Goal: Browse casually

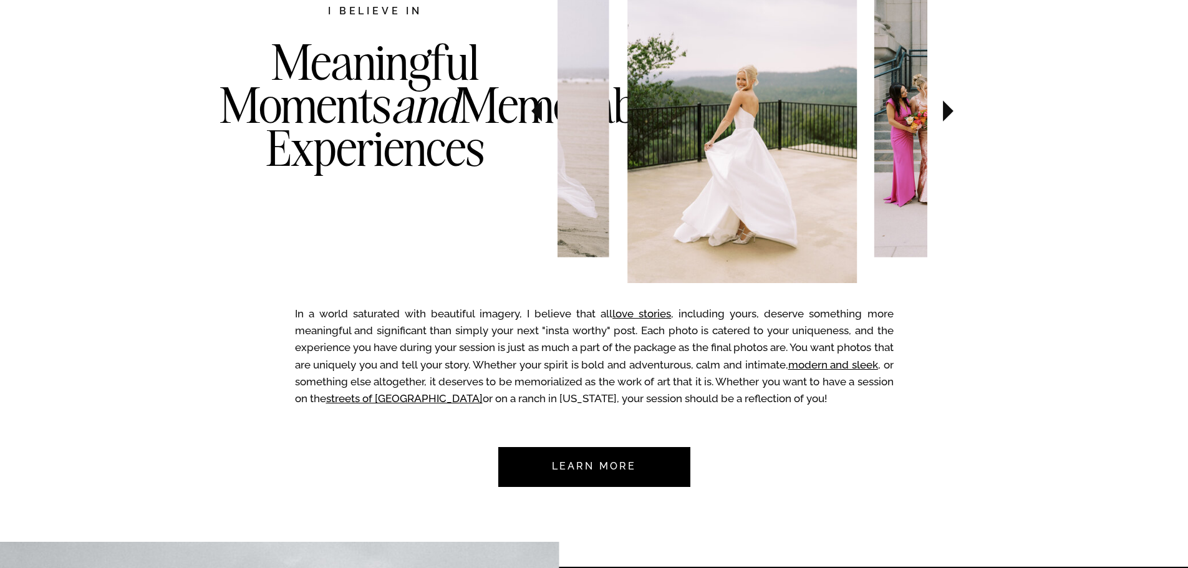
scroll to position [561, 0]
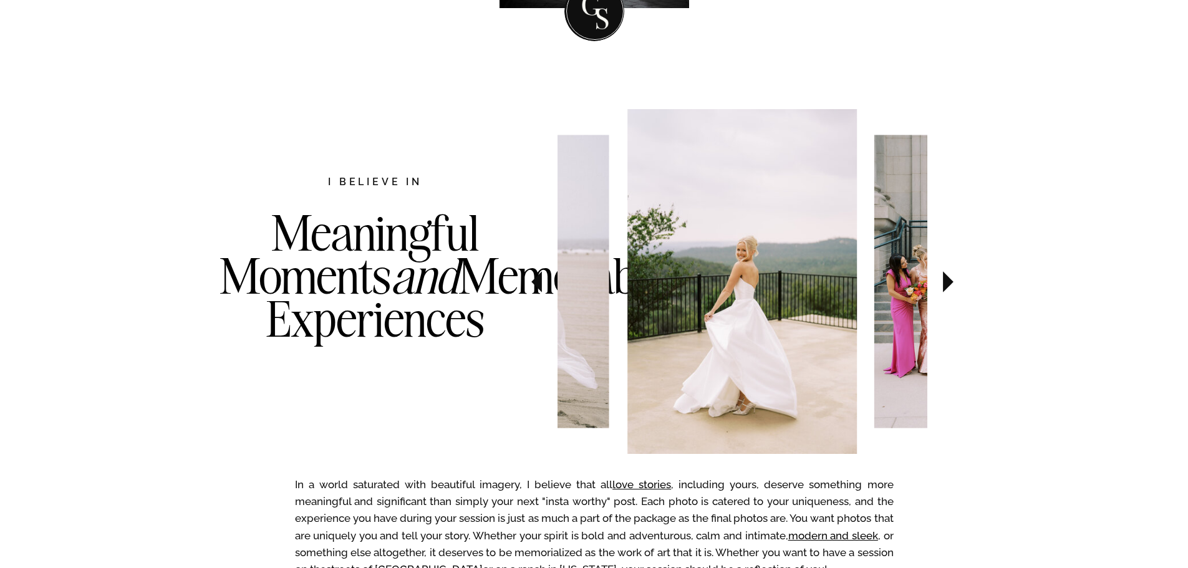
click at [960, 292] on icon at bounding box center [948, 282] width 42 height 44
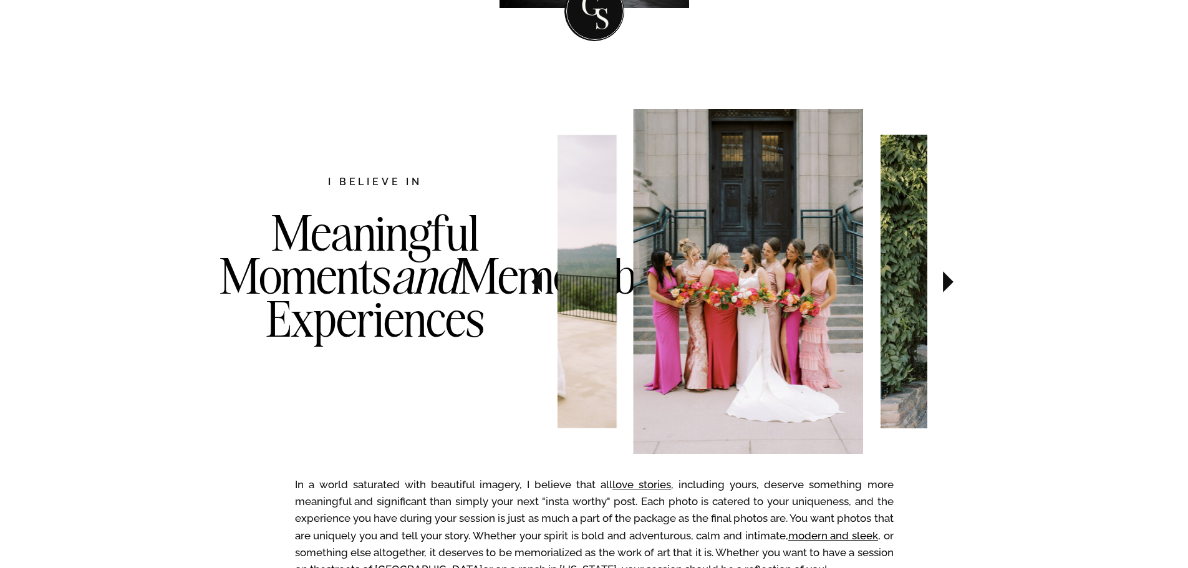
click at [947, 283] on icon at bounding box center [948, 281] width 11 height 21
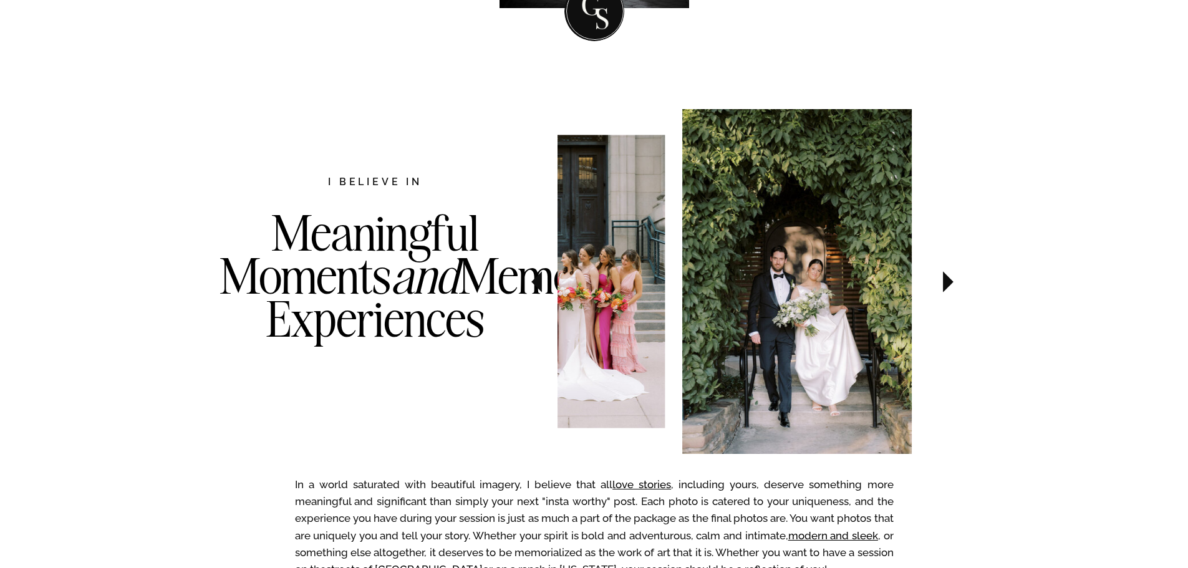
click at [947, 283] on icon at bounding box center [948, 281] width 11 height 21
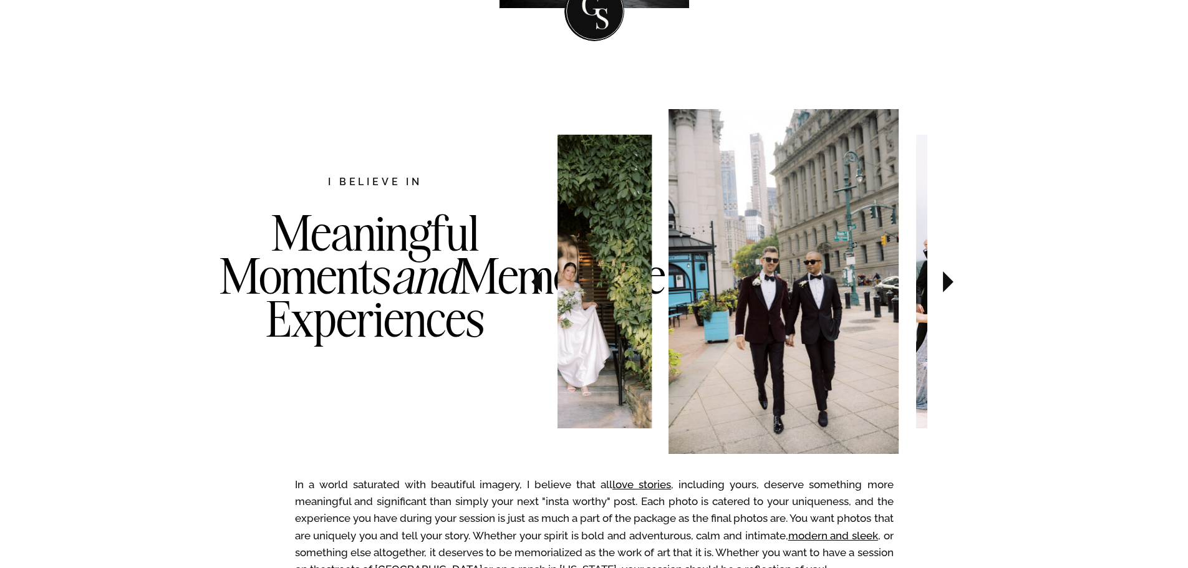
click at [947, 283] on icon at bounding box center [948, 281] width 11 height 21
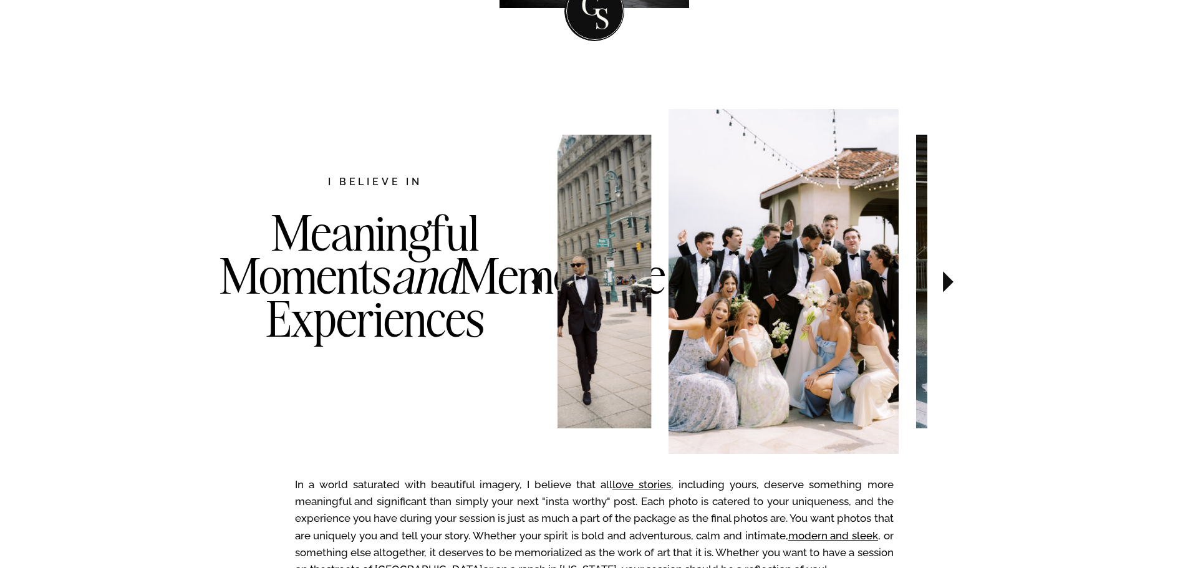
click at [947, 283] on icon at bounding box center [948, 281] width 11 height 21
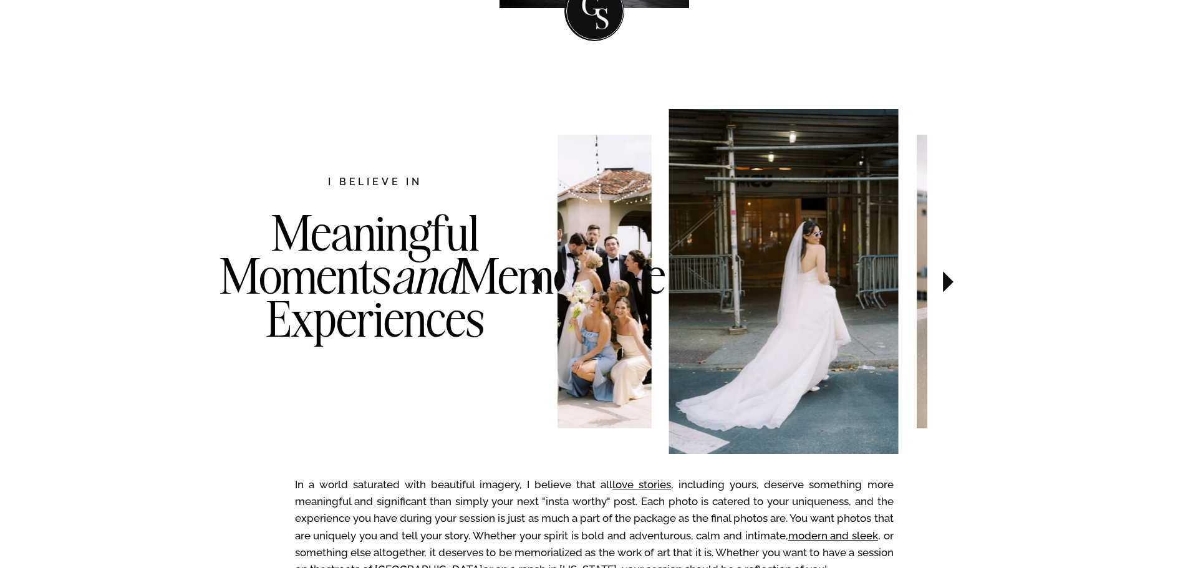
click at [947, 283] on icon at bounding box center [948, 281] width 11 height 21
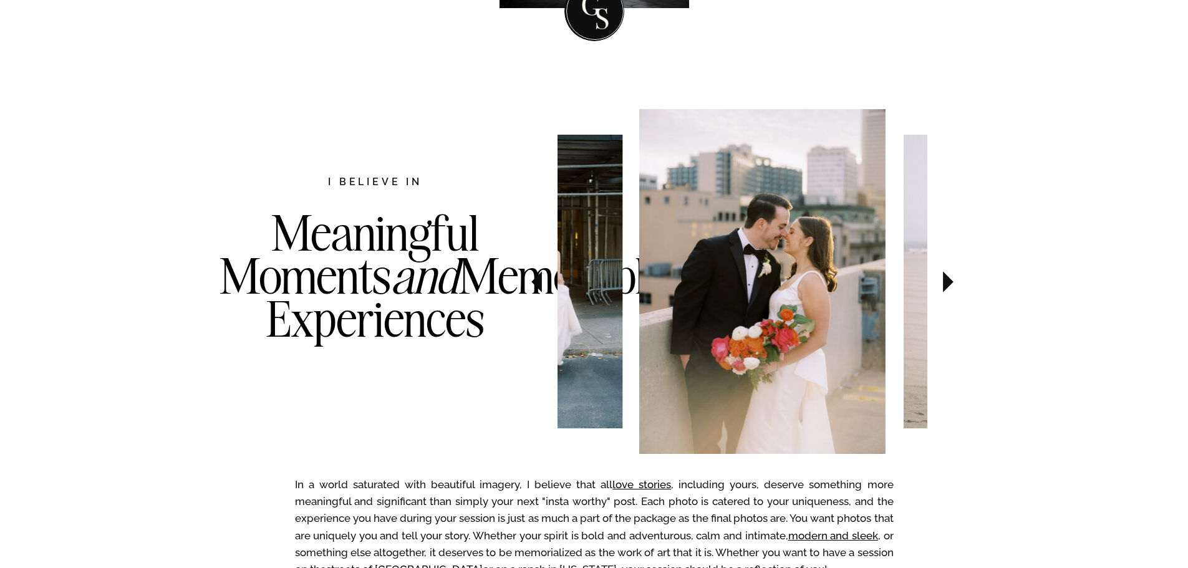
click at [947, 283] on icon at bounding box center [948, 281] width 11 height 21
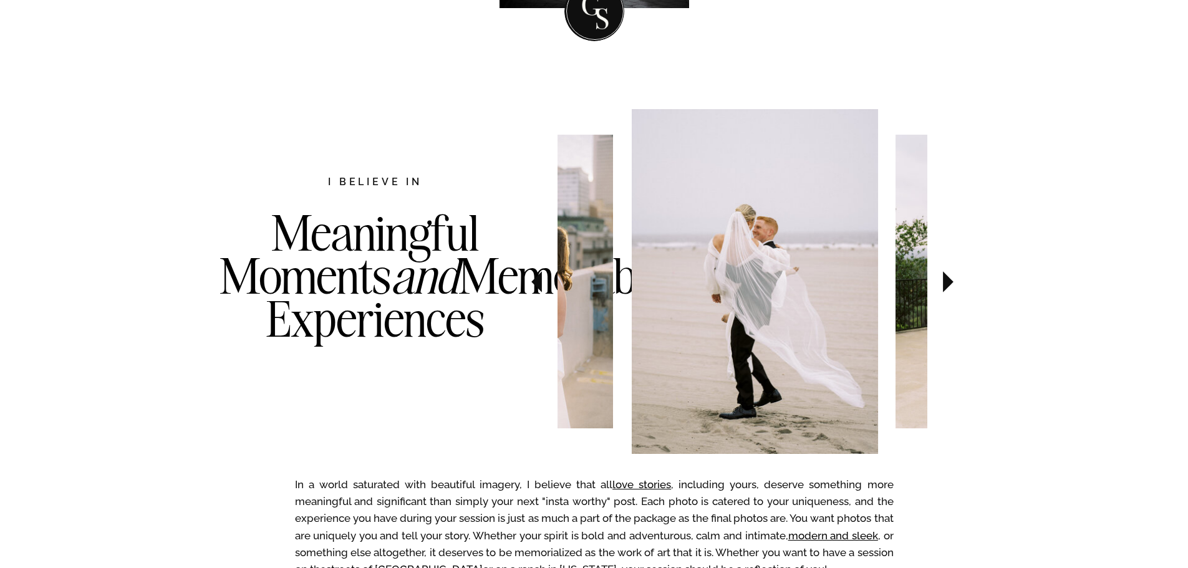
click at [947, 283] on icon at bounding box center [948, 281] width 11 height 21
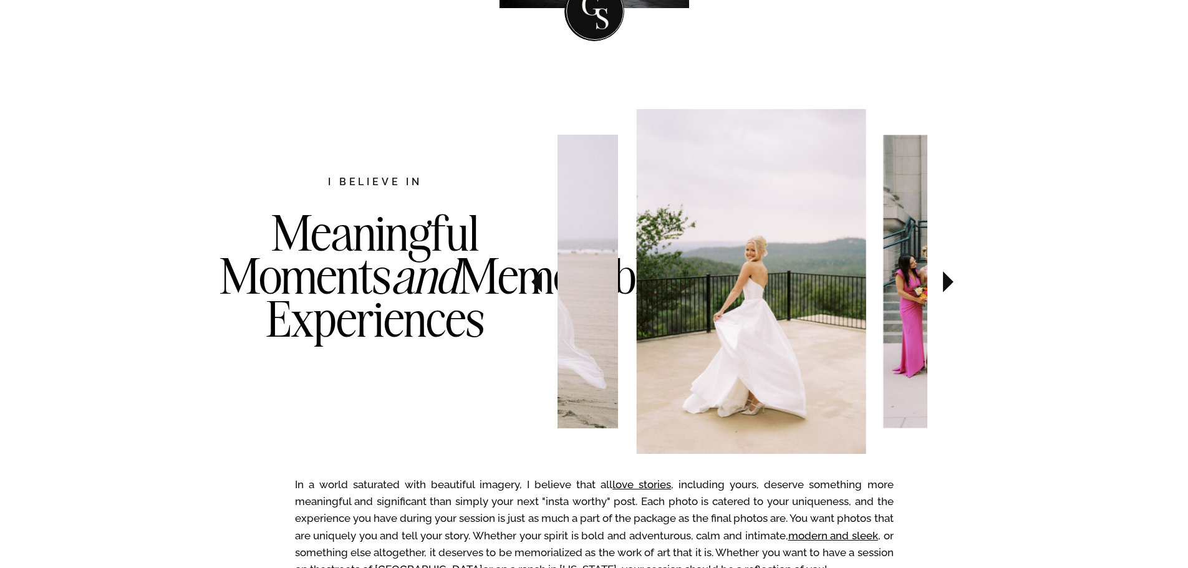
click at [947, 283] on icon at bounding box center [948, 281] width 11 height 21
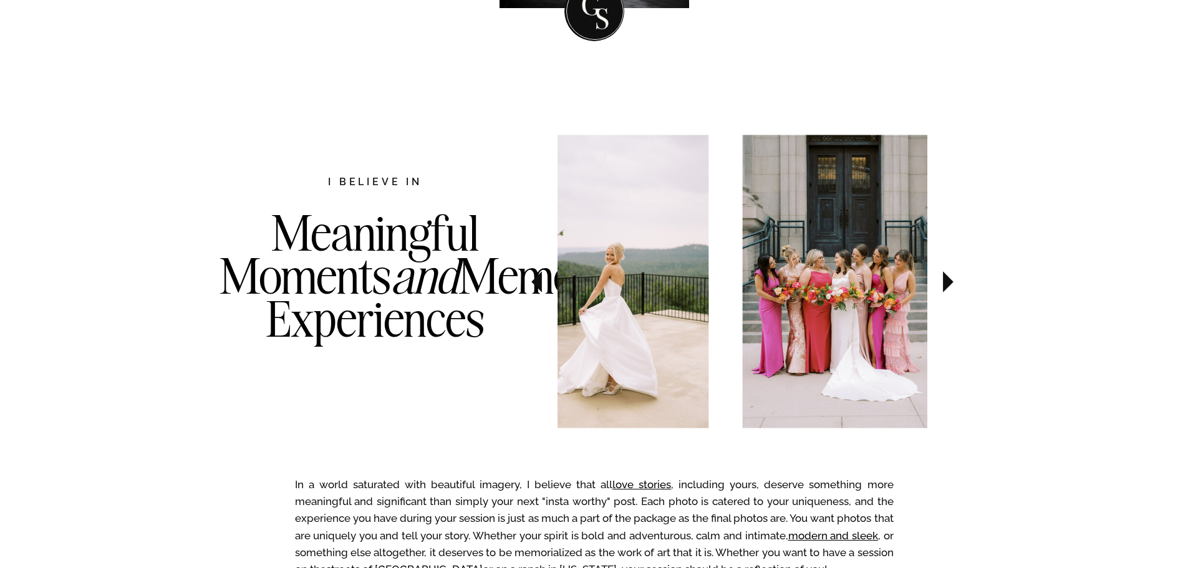
click at [947, 283] on icon at bounding box center [948, 281] width 11 height 21
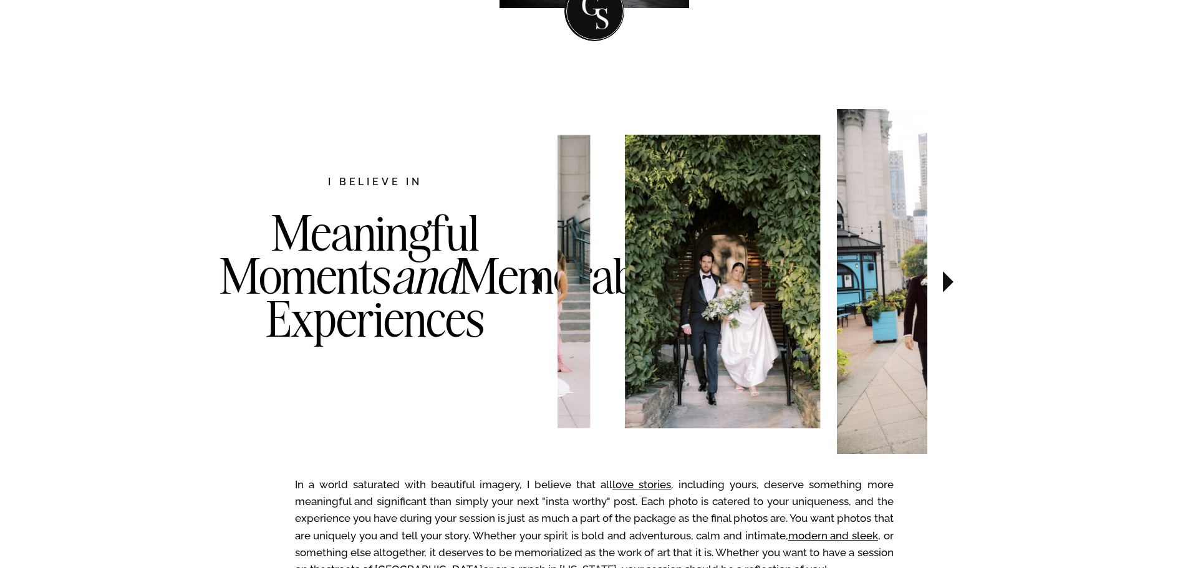
click at [947, 283] on icon at bounding box center [948, 281] width 11 height 21
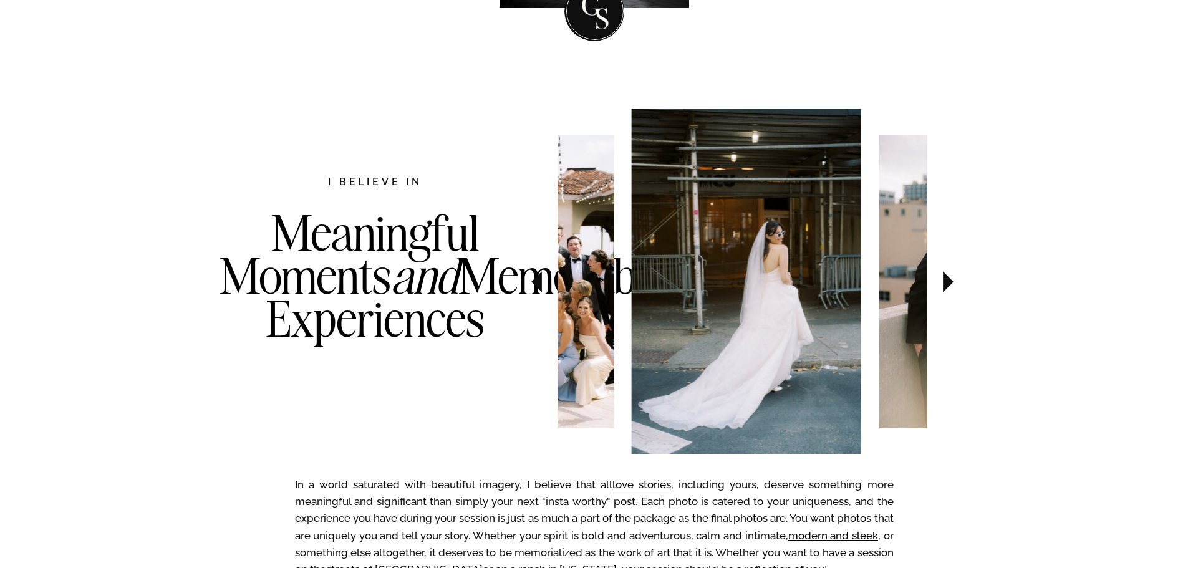
click at [945, 283] on icon at bounding box center [948, 281] width 11 height 21
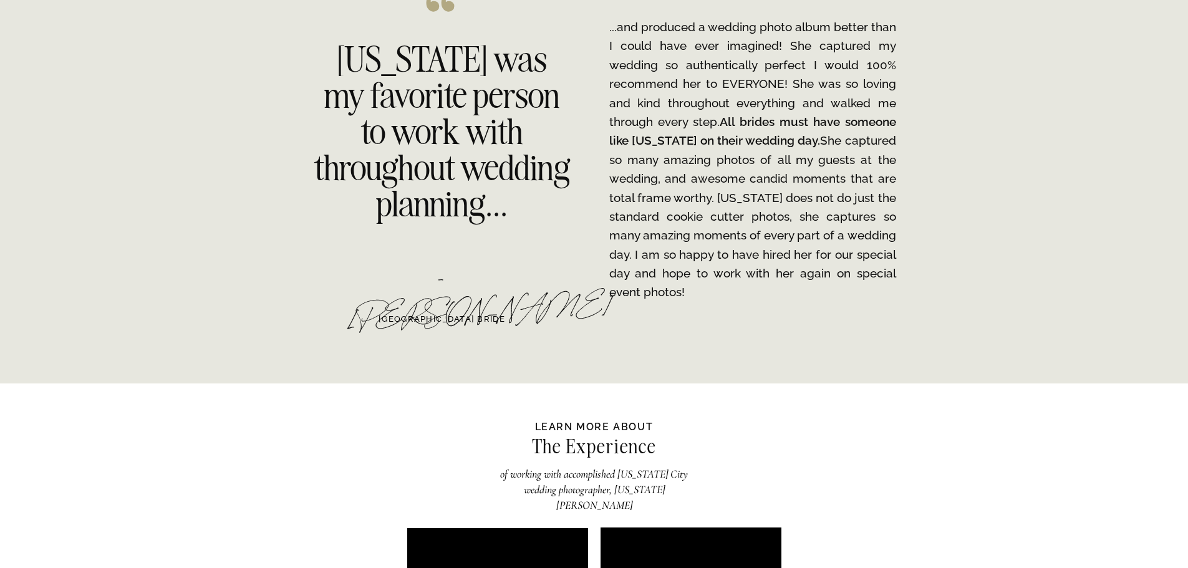
scroll to position [2370, 0]
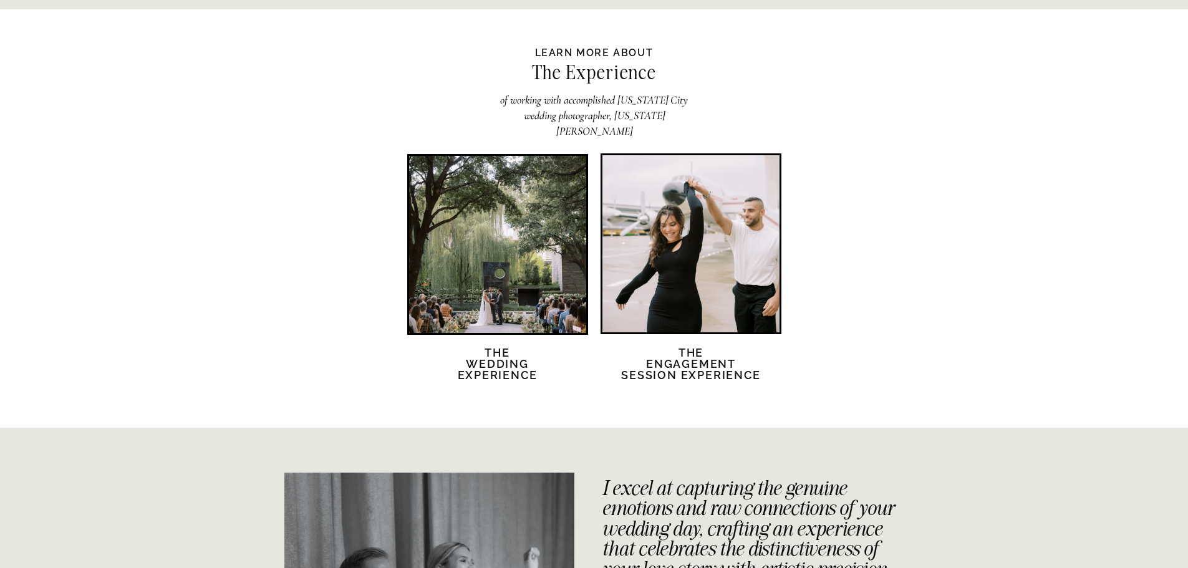
click at [514, 311] on div at bounding box center [497, 244] width 177 height 177
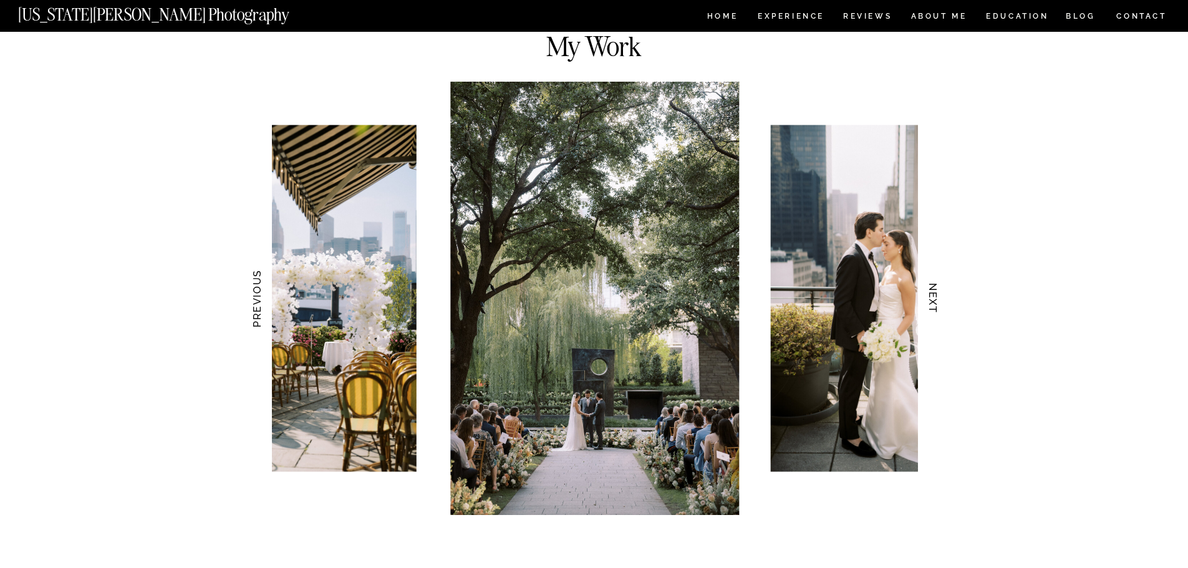
scroll to position [1247, 0]
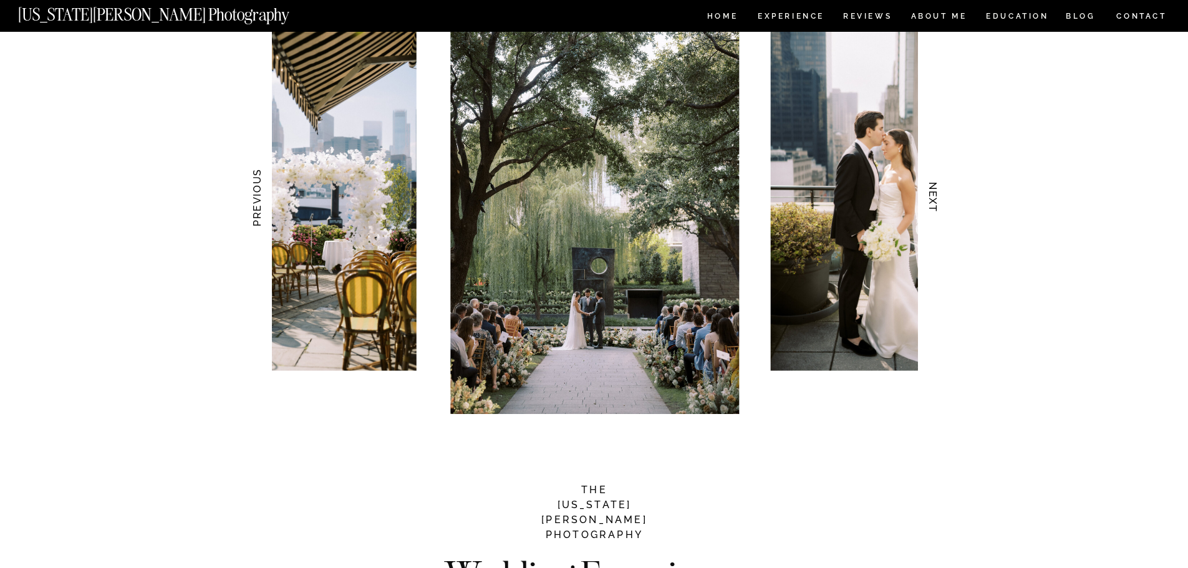
click at [592, 324] on img at bounding box center [594, 197] width 289 height 433
click at [934, 196] on h3 "NEXT" at bounding box center [932, 197] width 13 height 79
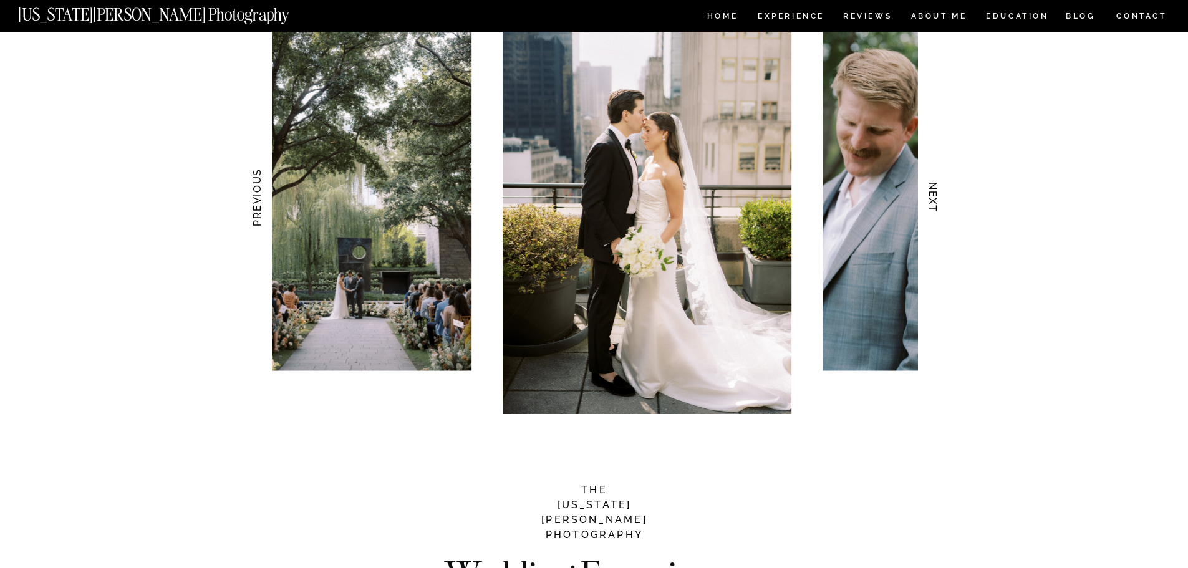
click at [934, 196] on h3 "NEXT" at bounding box center [932, 197] width 13 height 79
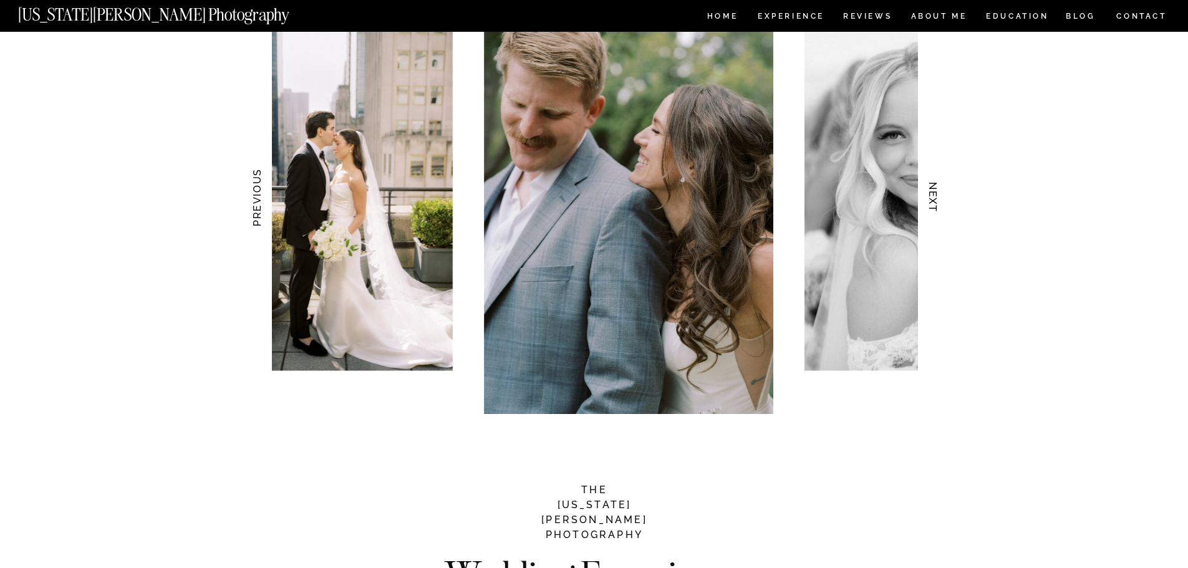
click at [934, 196] on h3 "NEXT" at bounding box center [932, 197] width 13 height 79
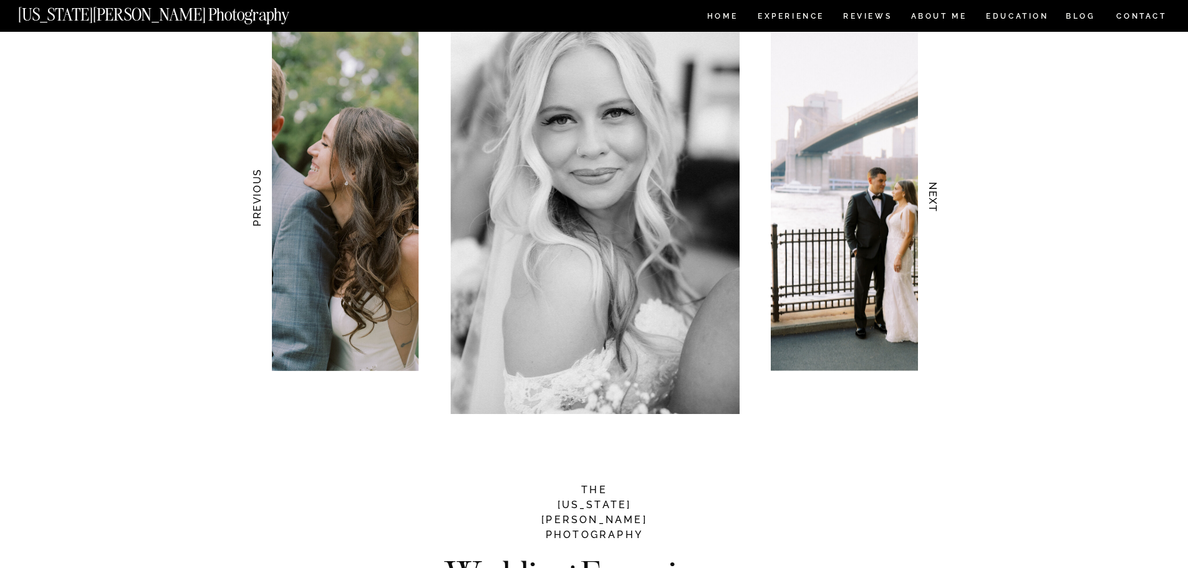
click at [934, 196] on h3 "NEXT" at bounding box center [932, 197] width 13 height 79
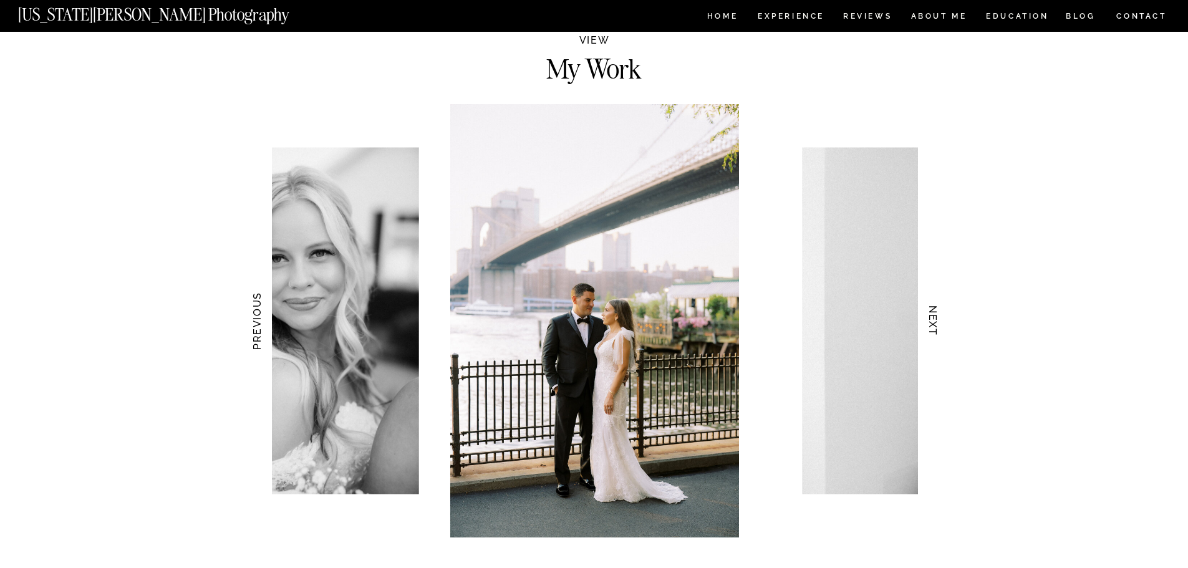
scroll to position [1123, 0]
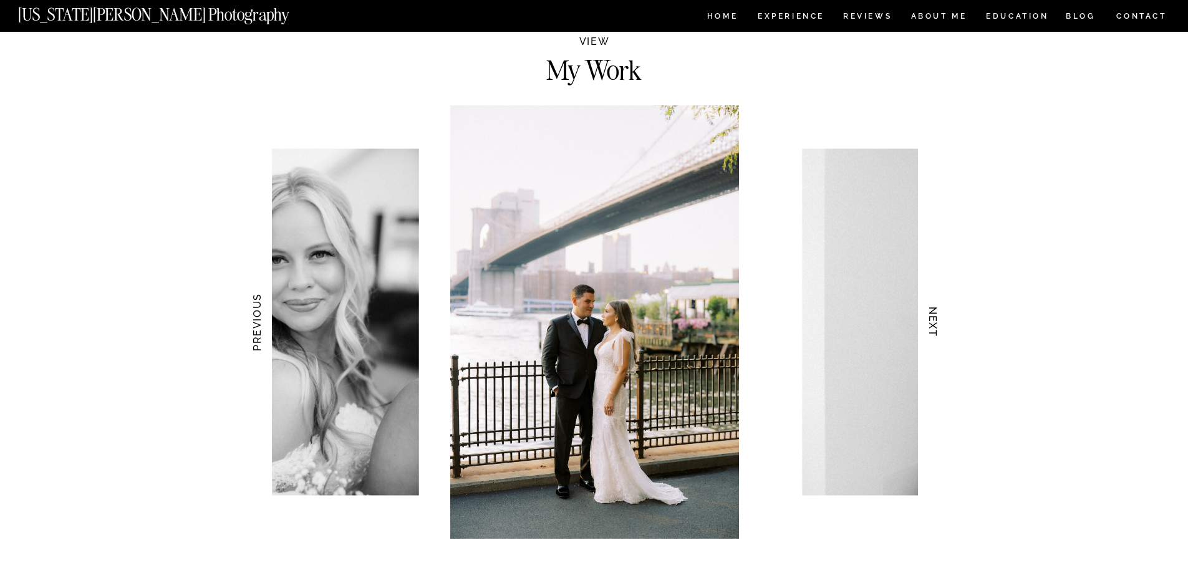
click at [935, 324] on h3 "NEXT" at bounding box center [932, 322] width 13 height 79
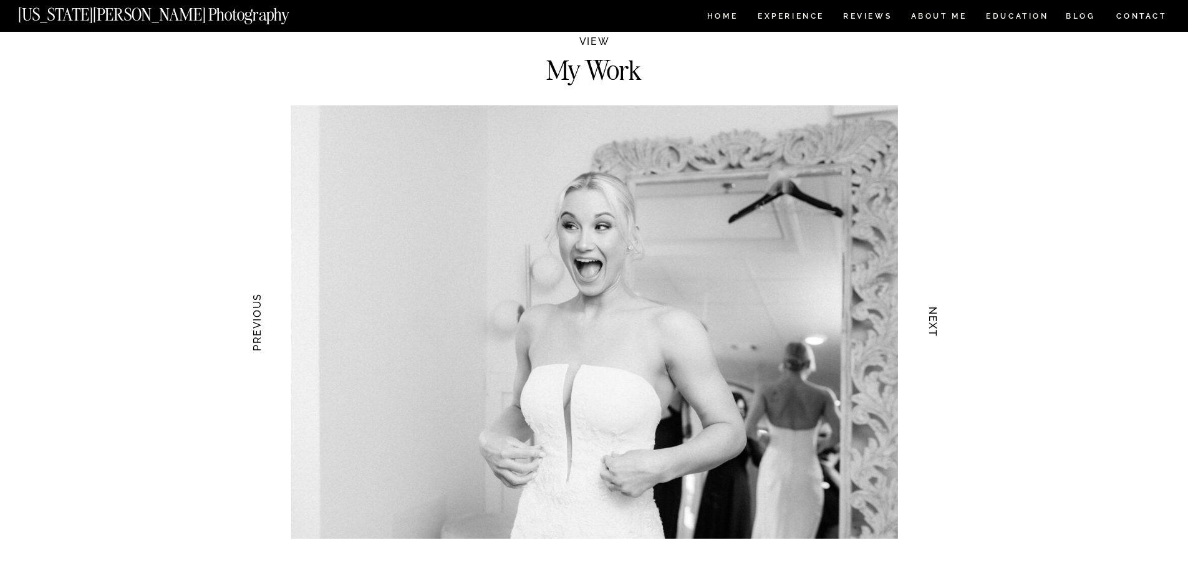
click at [935, 324] on h3 "NEXT" at bounding box center [932, 322] width 13 height 79
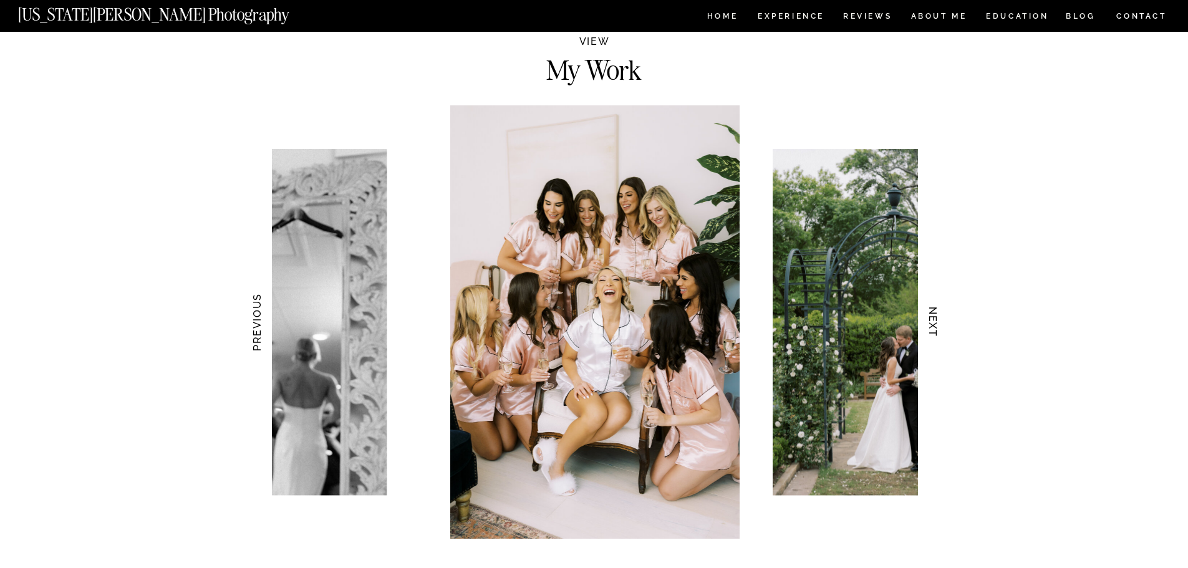
click at [935, 324] on h3 "NEXT" at bounding box center [932, 322] width 13 height 79
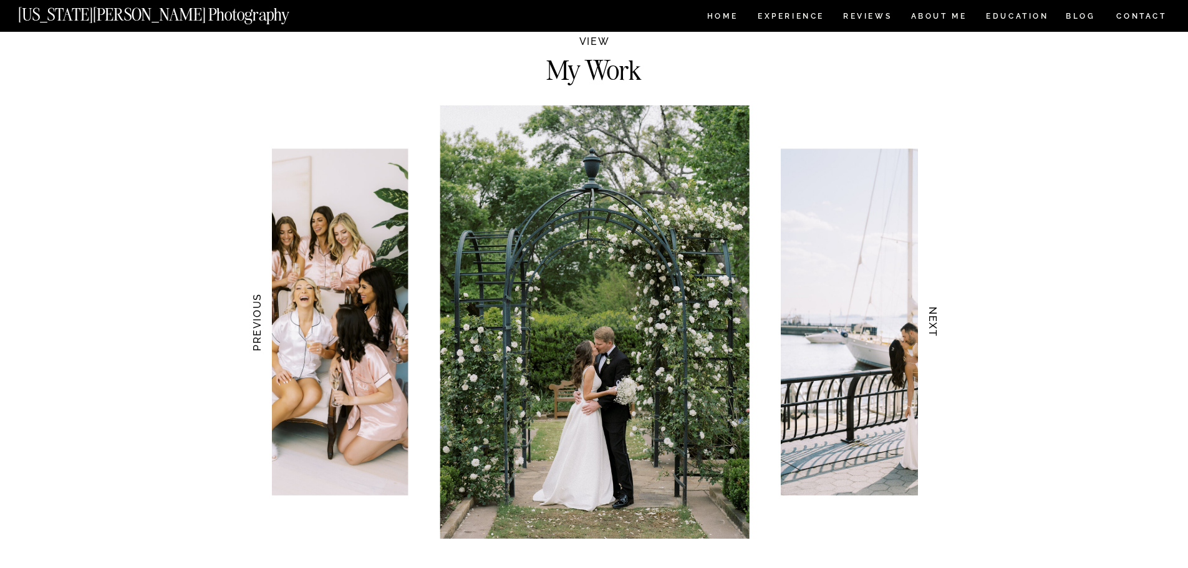
click at [935, 324] on h3 "NEXT" at bounding box center [932, 322] width 13 height 79
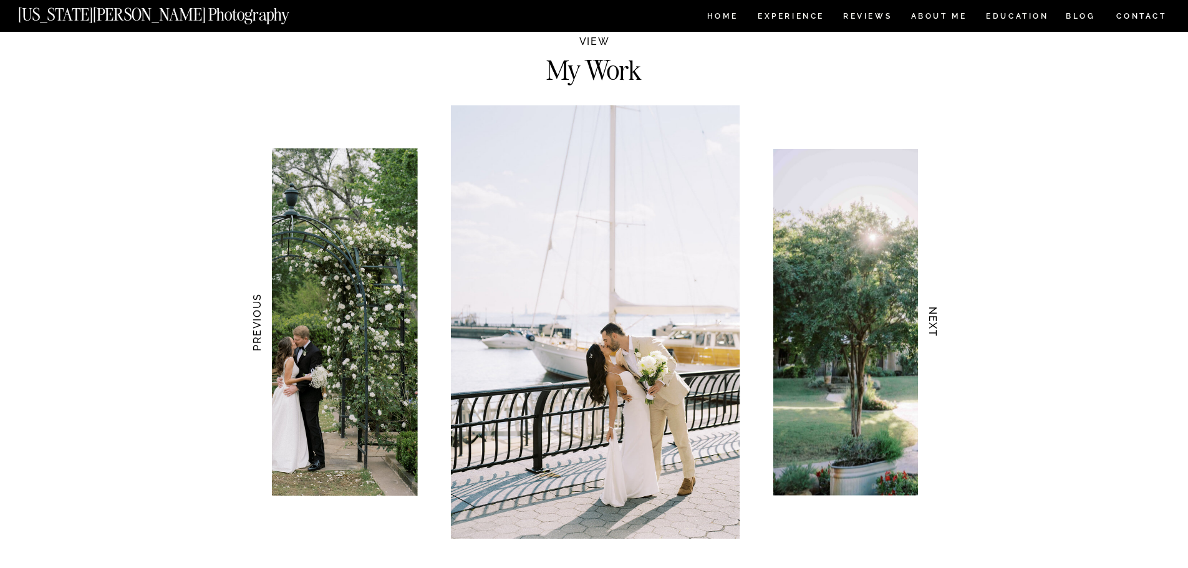
click at [935, 324] on h3 "NEXT" at bounding box center [932, 322] width 13 height 79
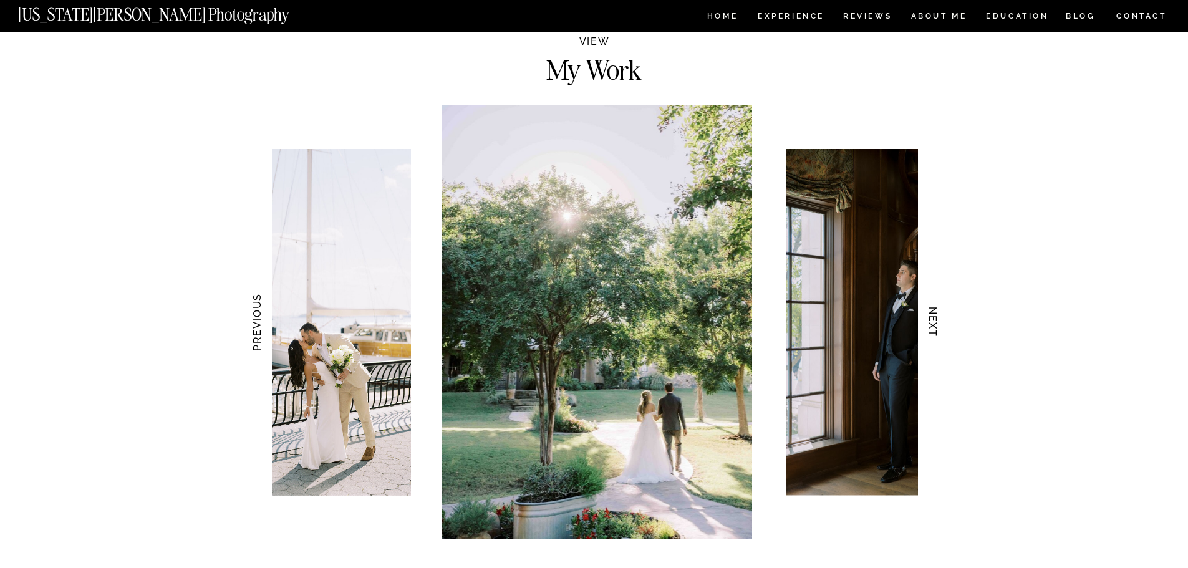
click at [935, 324] on h3 "NEXT" at bounding box center [932, 322] width 13 height 79
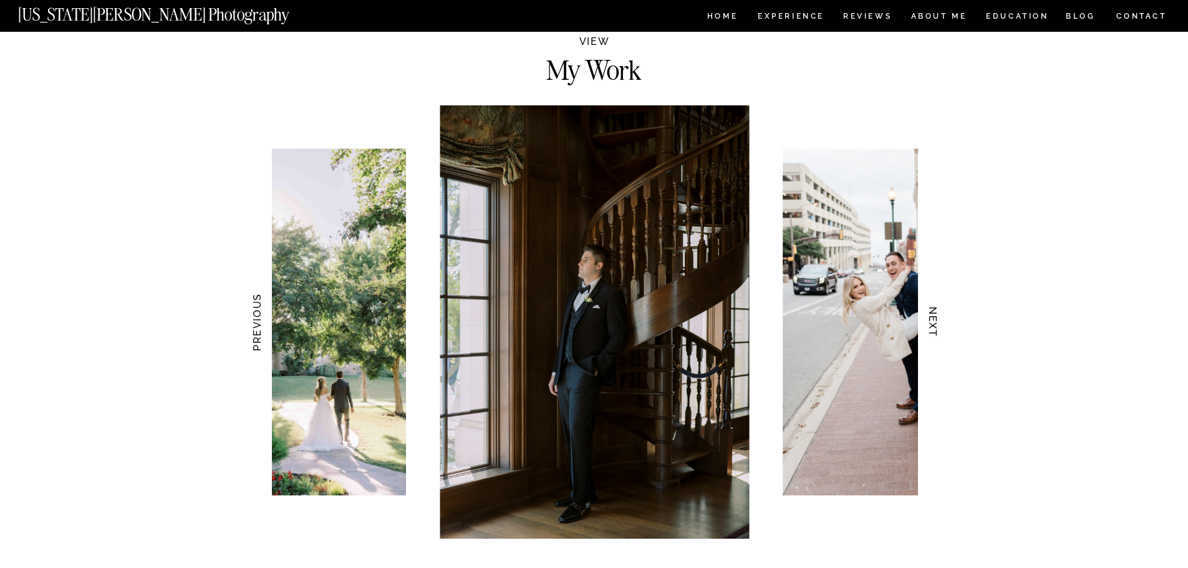
click at [935, 324] on h3 "NEXT" at bounding box center [932, 322] width 13 height 79
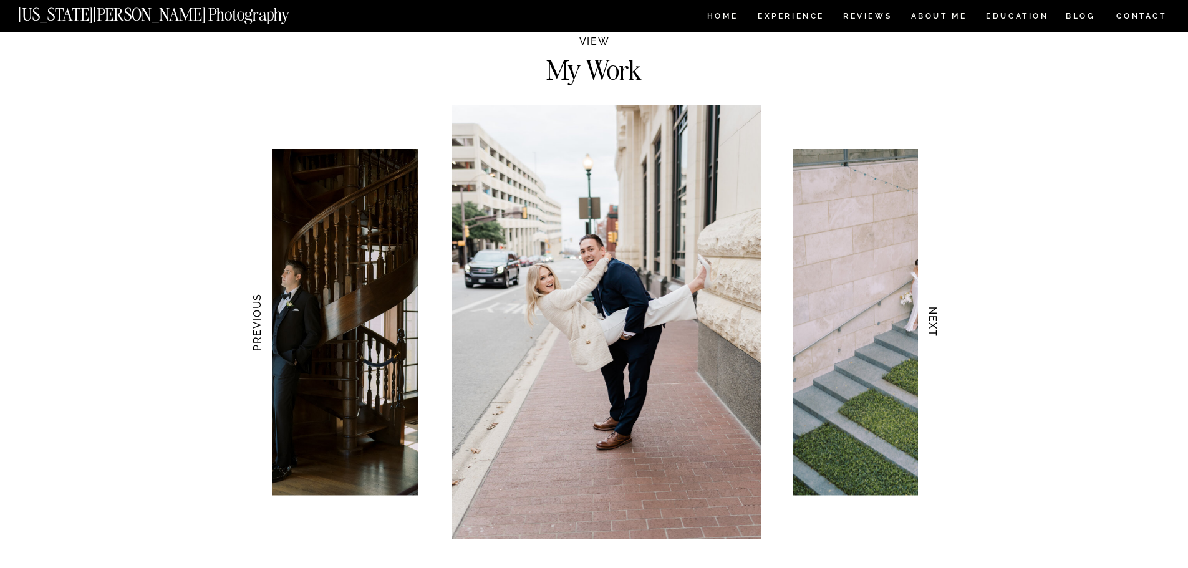
click at [935, 324] on h3 "NEXT" at bounding box center [932, 322] width 13 height 79
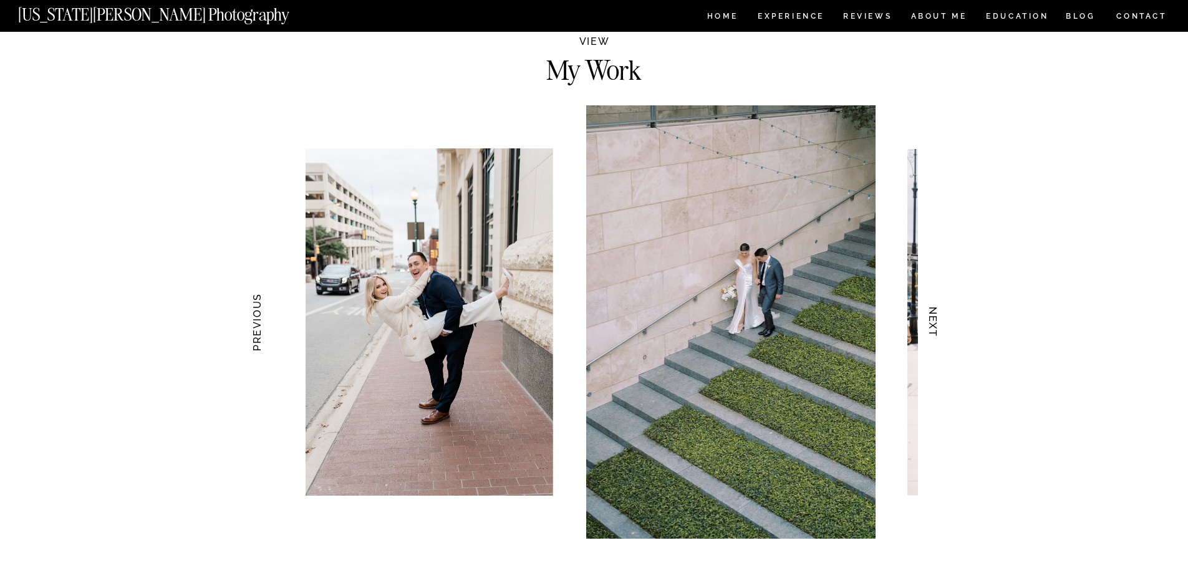
click at [935, 324] on h3 "NEXT" at bounding box center [932, 322] width 13 height 79
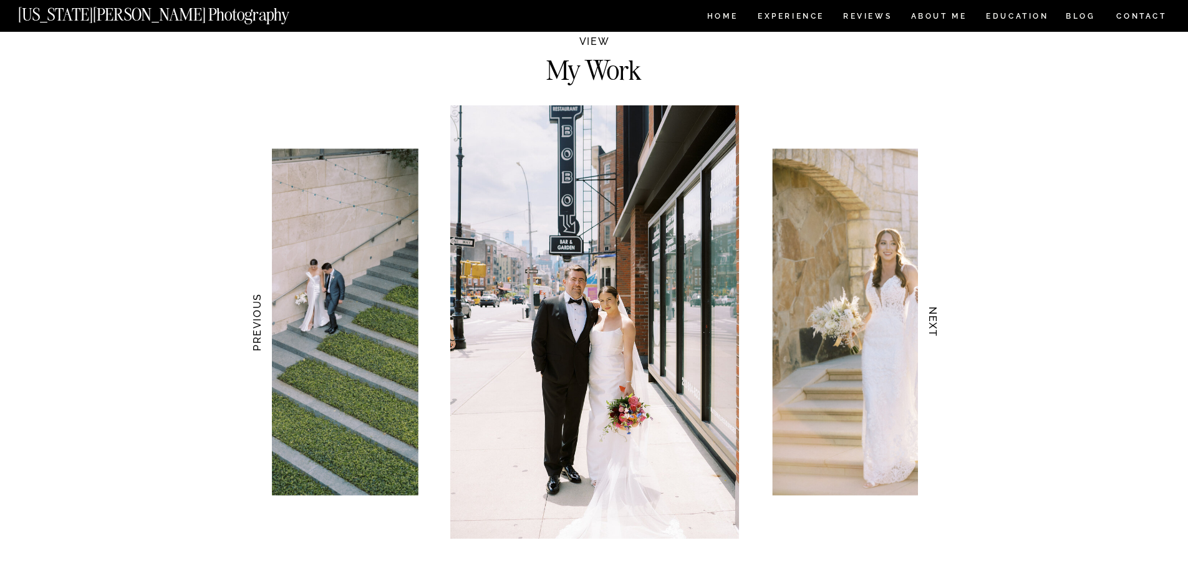
click at [935, 324] on h3 "NEXT" at bounding box center [932, 322] width 13 height 79
